Goal: Check status

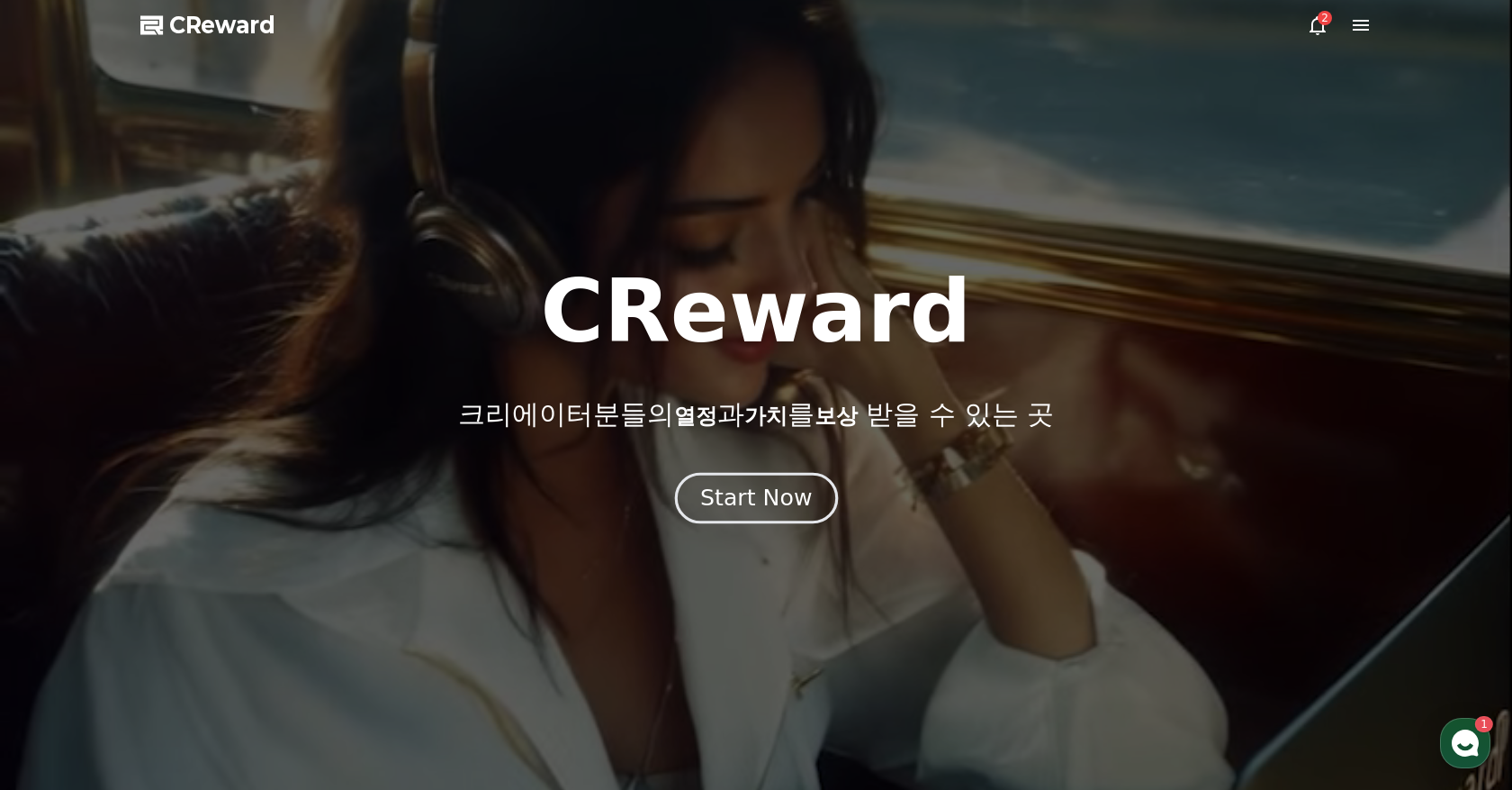
click at [789, 489] on div "Start Now" at bounding box center [756, 498] width 111 height 30
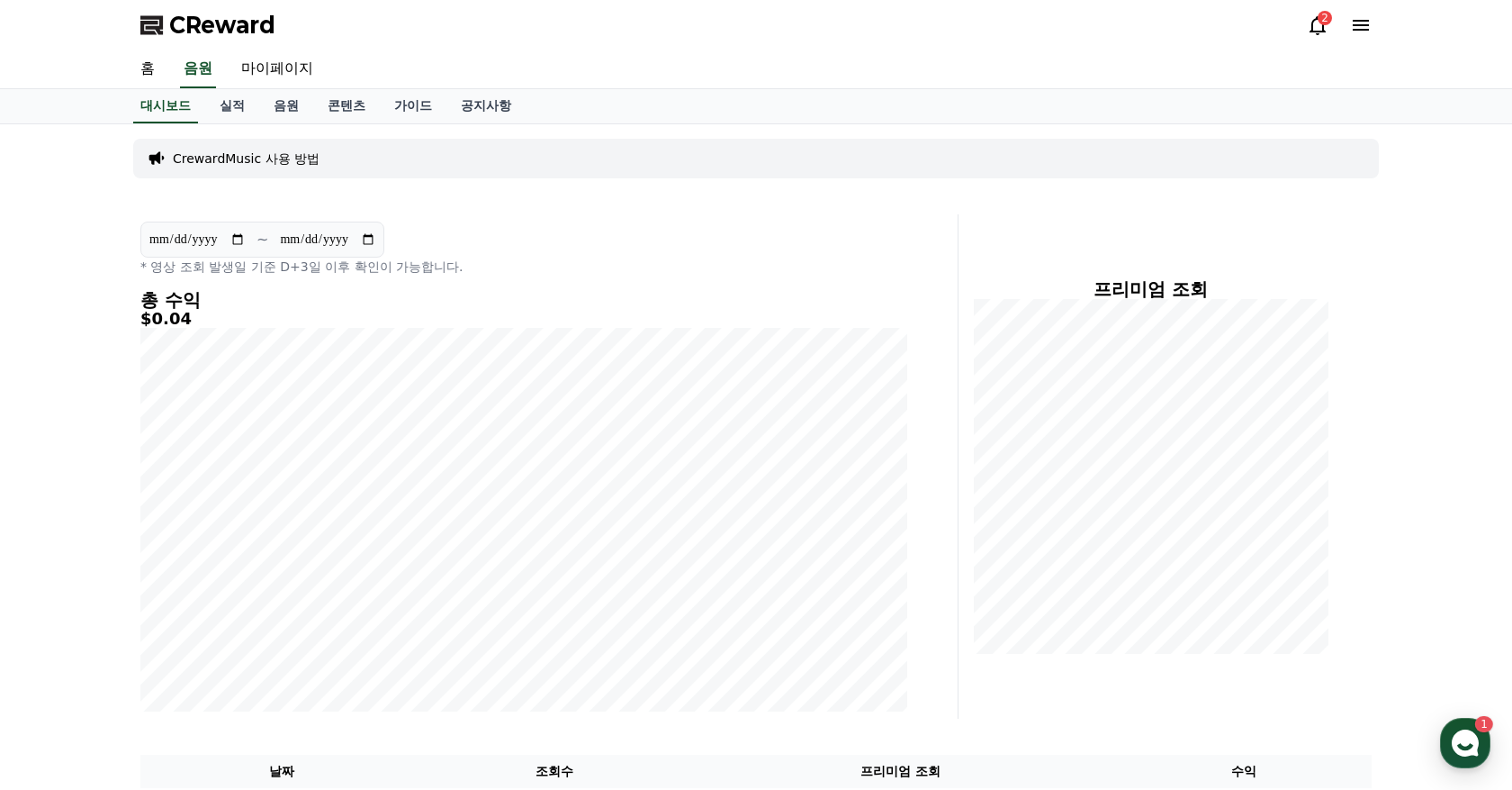
click at [1326, 20] on div "2" at bounding box center [1324, 17] width 14 height 14
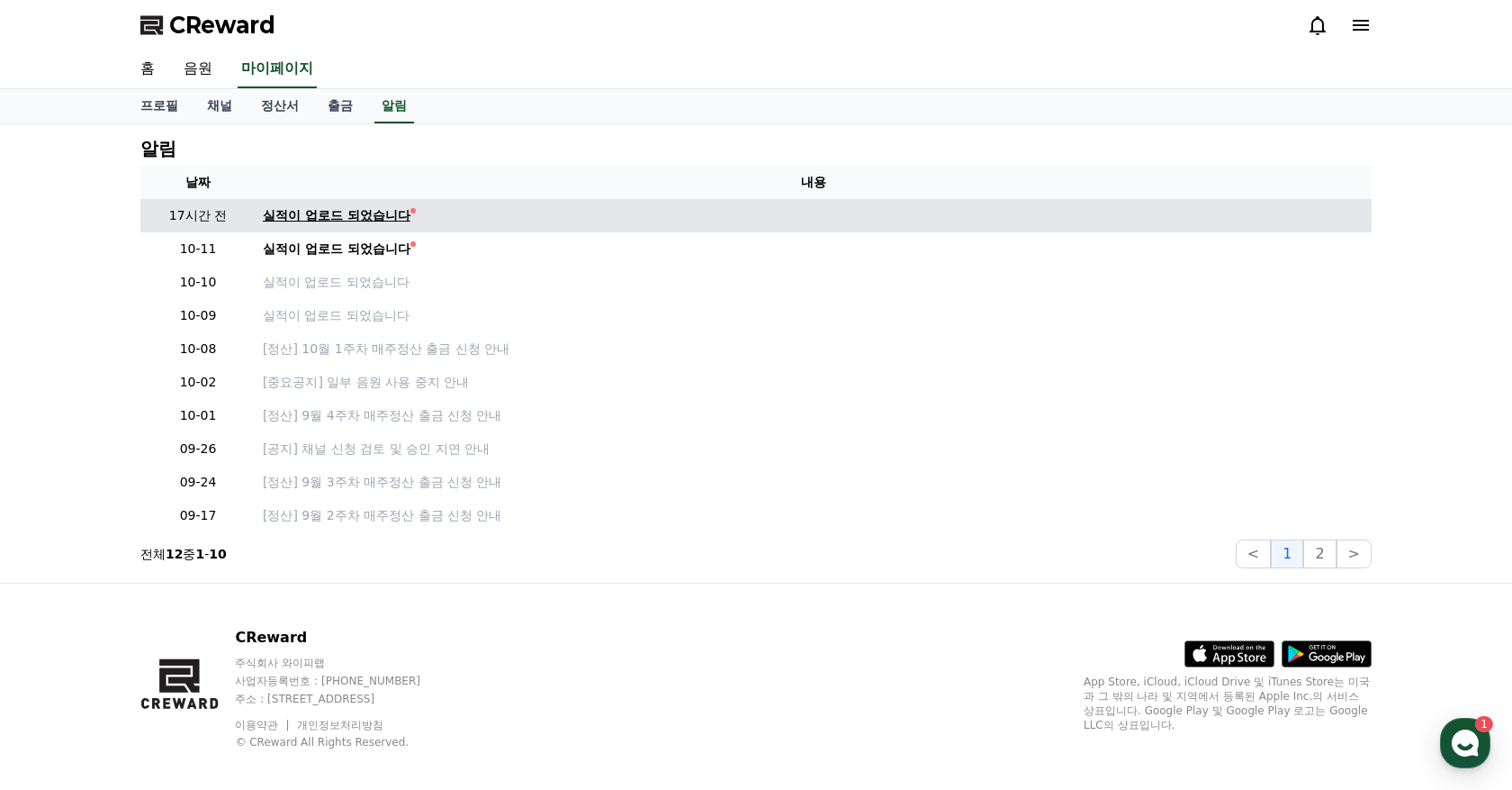
click at [345, 214] on div "실적이 업로드 되었습니다" at bounding box center [336, 215] width 147 height 19
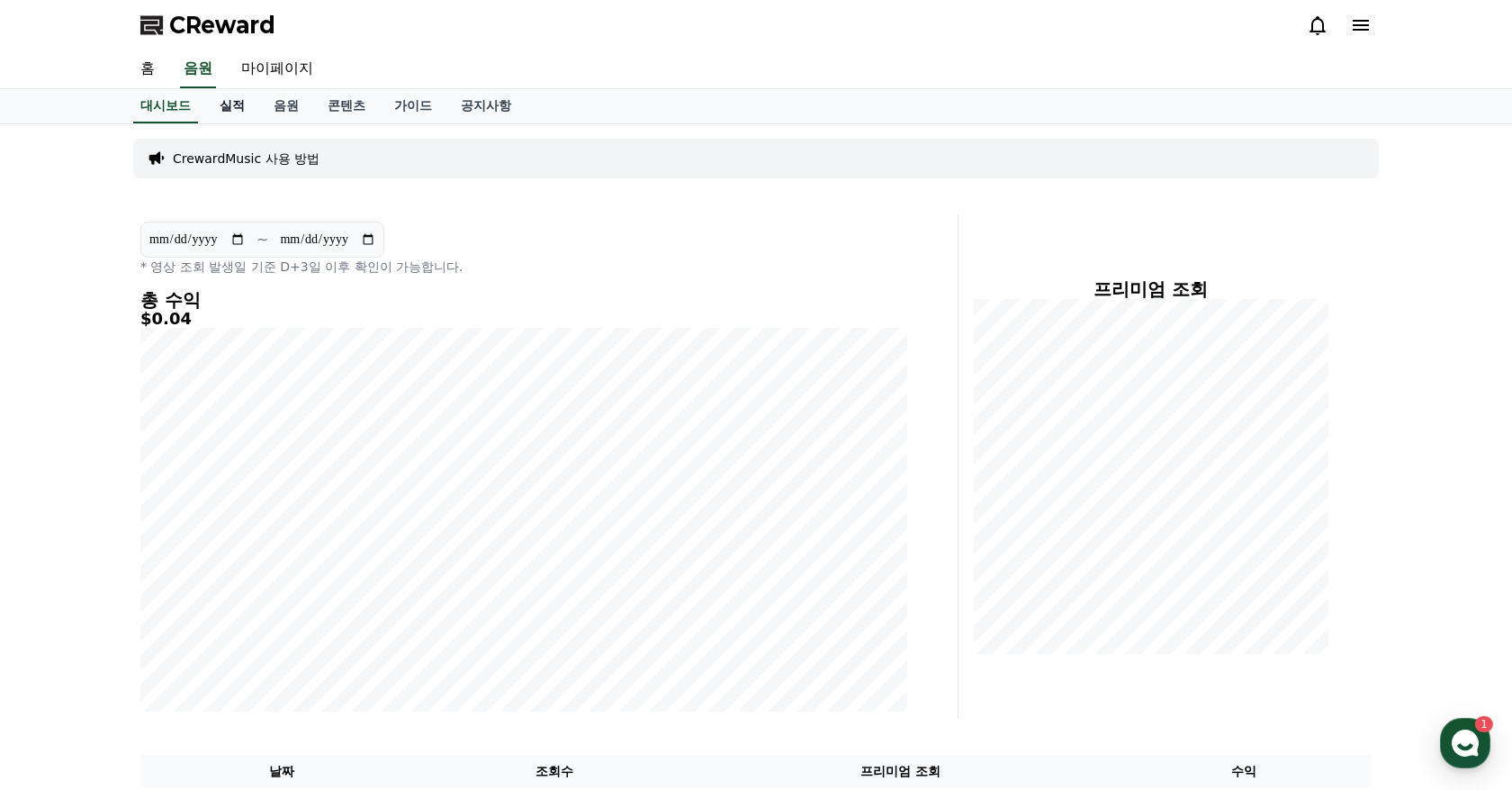
click at [229, 108] on link "실적" at bounding box center [231, 106] width 54 height 34
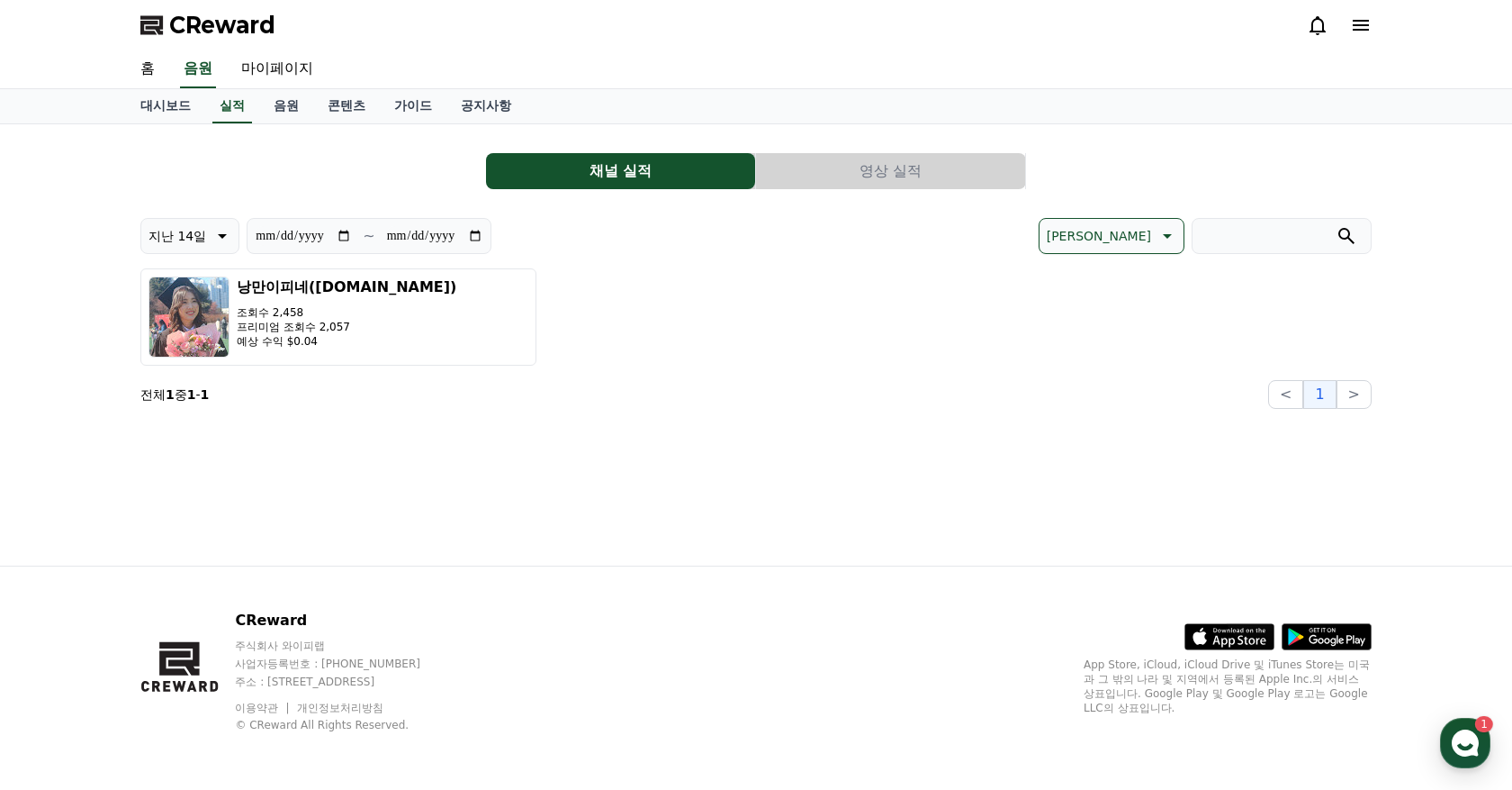
click at [235, 26] on span "CReward" at bounding box center [222, 25] width 106 height 28
